Goal: Information Seeking & Learning: Learn about a topic

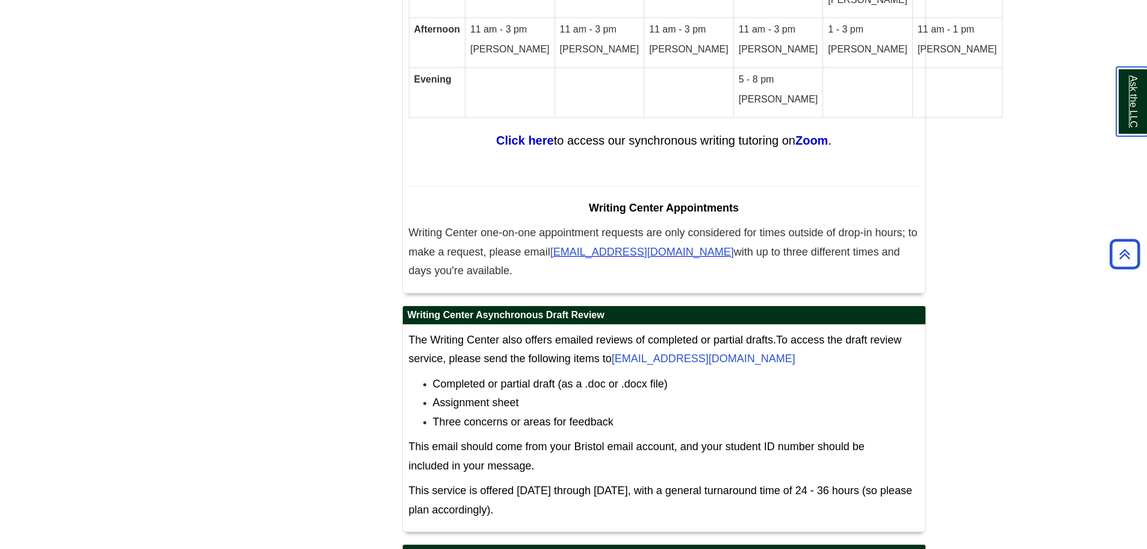
scroll to position [7438, 0]
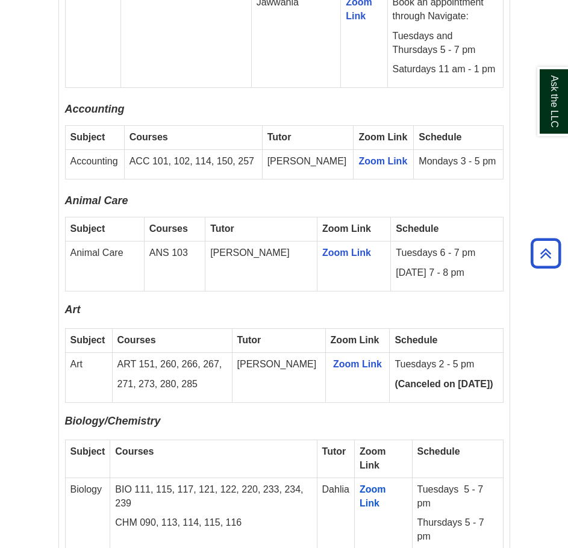
scroll to position [1445, 0]
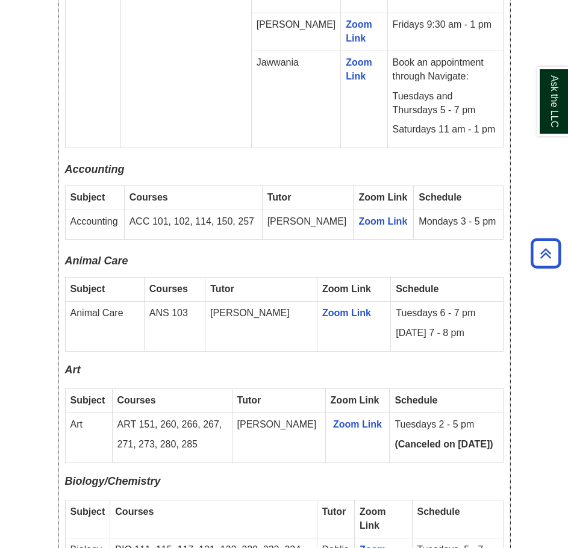
click at [161, 364] on p "Art" at bounding box center [284, 373] width 438 height 19
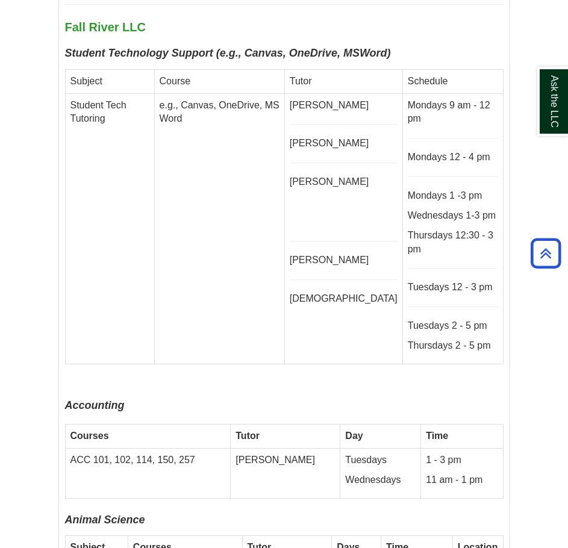
scroll to position [3734, 0]
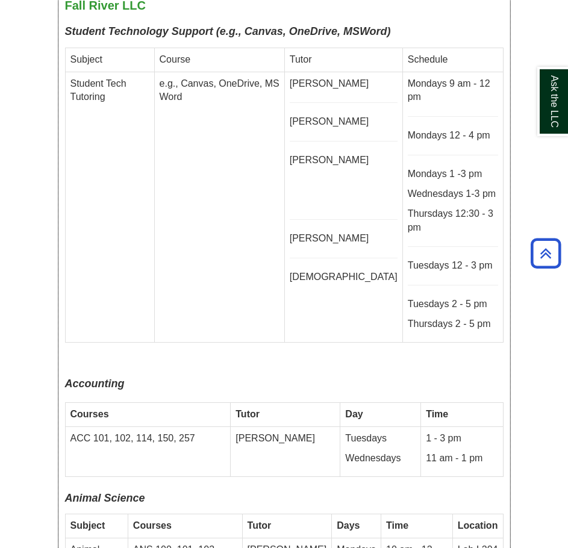
click at [218, 543] on p "ANS 100, 101, 103," at bounding box center [185, 550] width 104 height 14
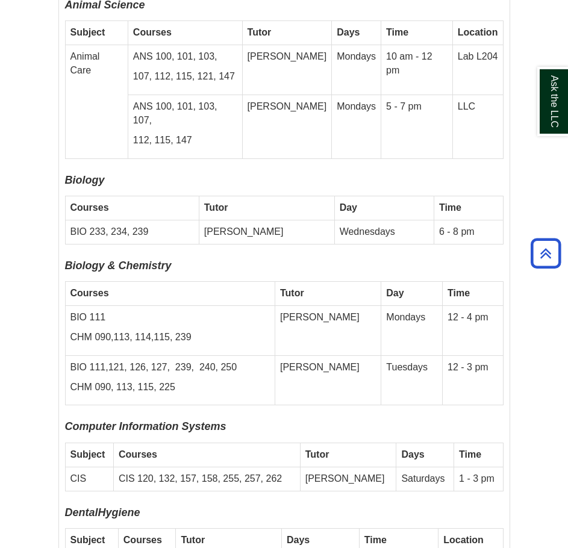
scroll to position [4276, 0]
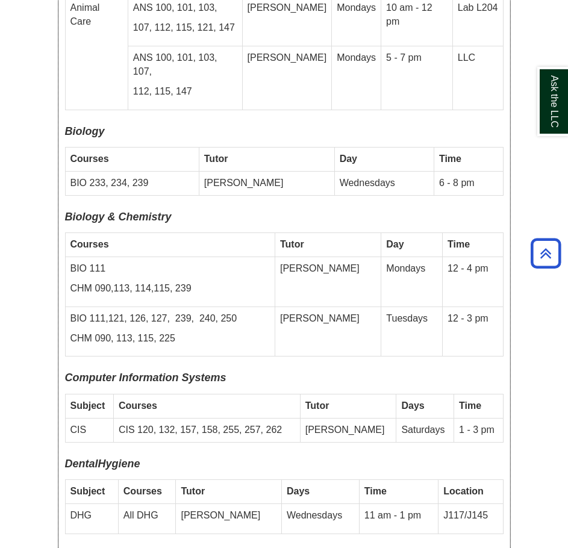
click at [213, 503] on td "[PERSON_NAME]" at bounding box center [228, 518] width 105 height 30
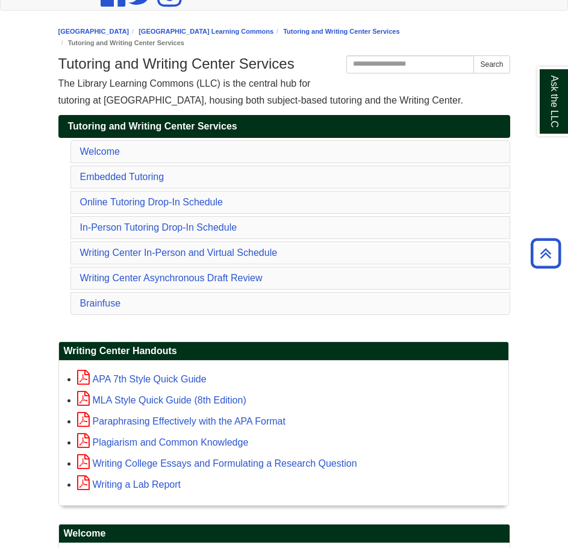
scroll to position [0, 0]
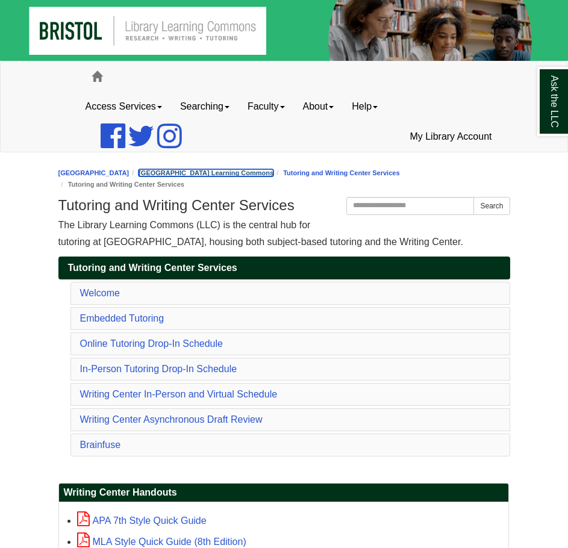
click at [273, 172] on link "[GEOGRAPHIC_DATA] Learning Commons" at bounding box center [206, 172] width 135 height 7
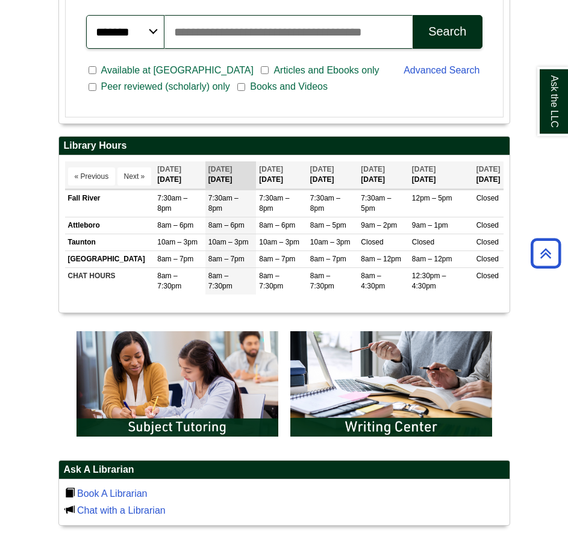
click at [528, 217] on body "Skip to Main Content Toggle navigation Home Access Services Access Services Pol…" at bounding box center [284, 447] width 568 height 1734
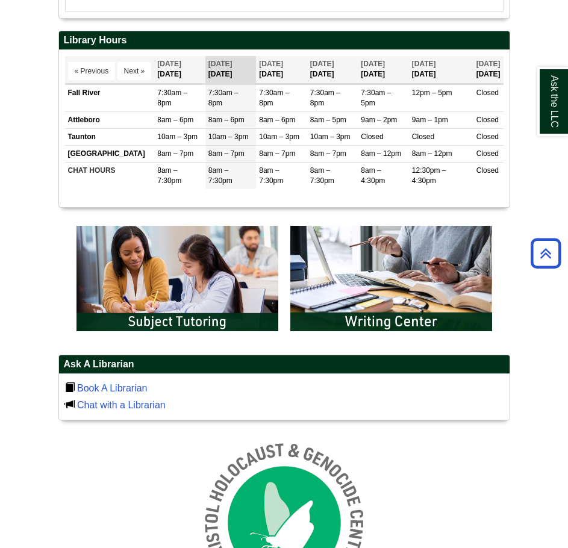
scroll to position [541, 0]
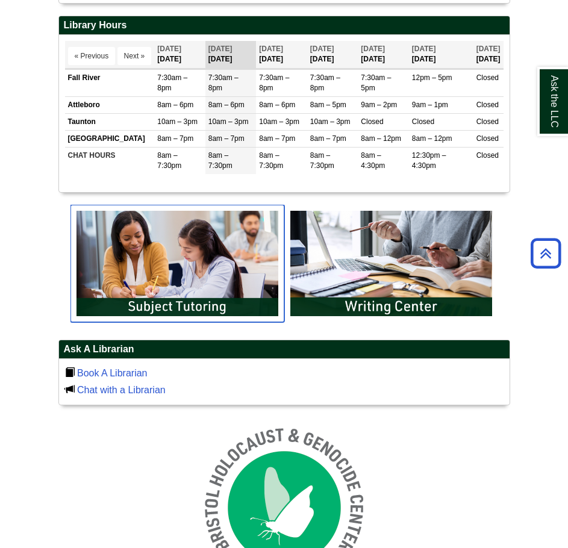
click at [189, 311] on img "slideshow" at bounding box center [177, 263] width 214 height 117
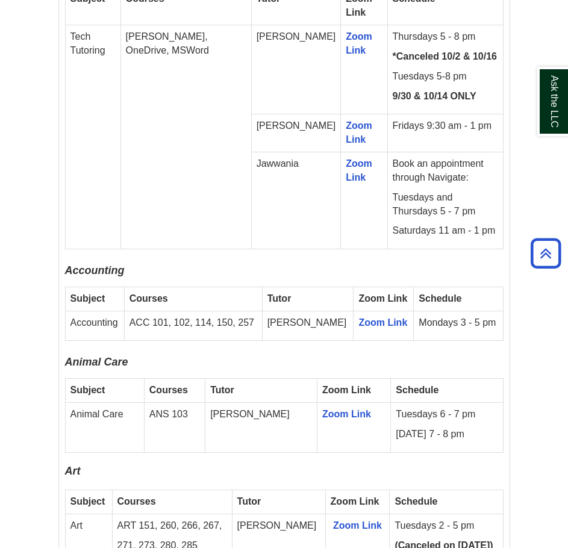
scroll to position [1385, 0]
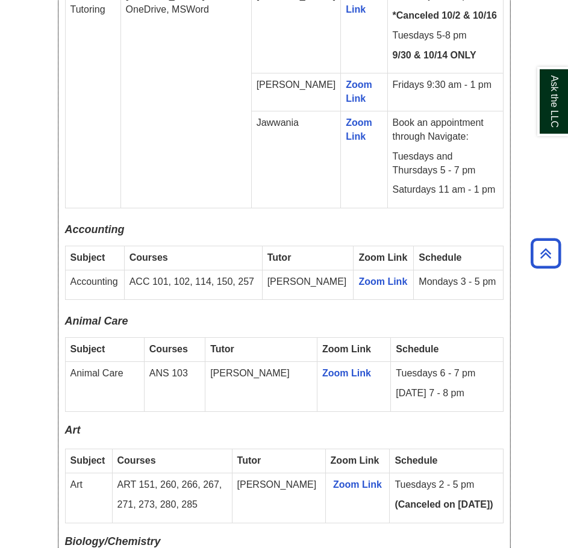
click at [139, 312] on p "Animal Care" at bounding box center [284, 321] width 438 height 19
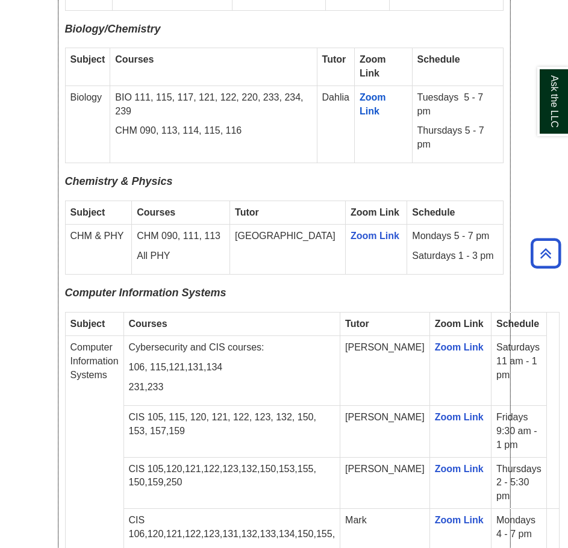
scroll to position [1927, 0]
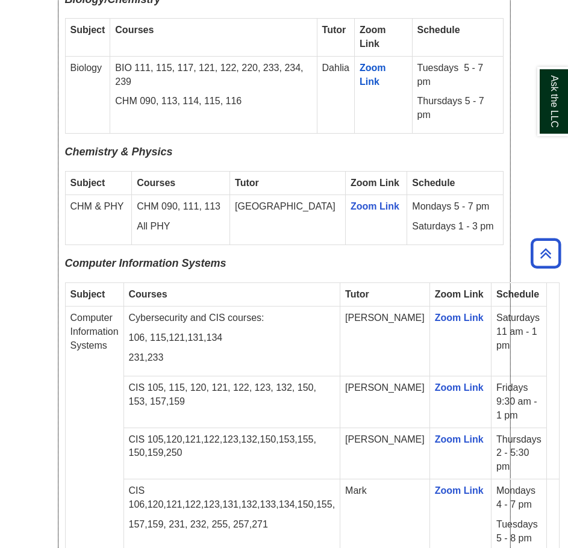
click at [297, 257] on p "Computer Information Systems" at bounding box center [284, 266] width 438 height 19
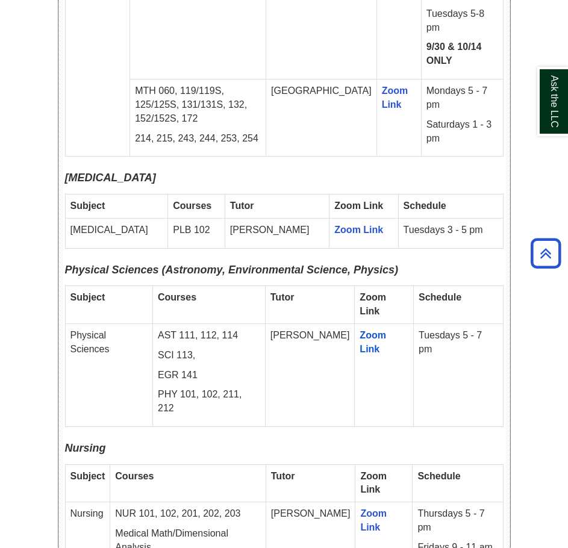
scroll to position [3011, 0]
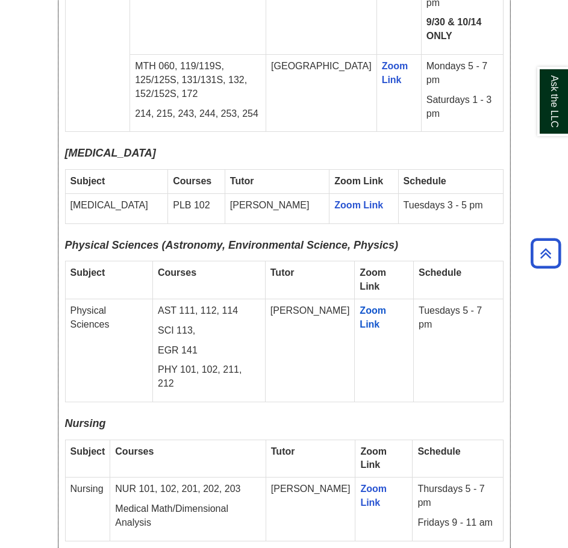
click at [217, 414] on p "Nursing" at bounding box center [284, 423] width 438 height 19
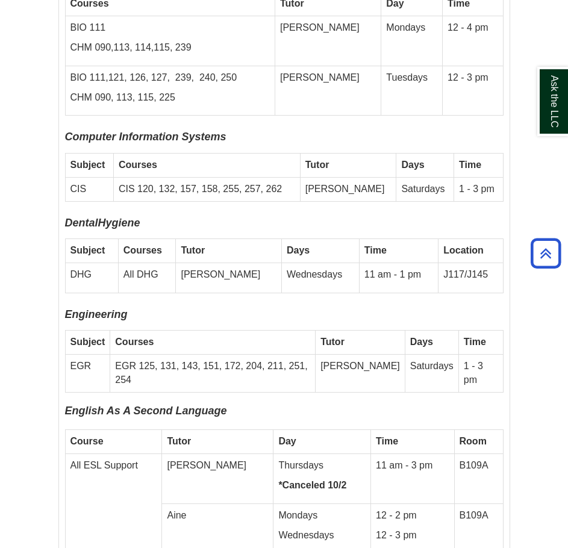
scroll to position [4396, 0]
